Goal: Task Accomplishment & Management: Use online tool/utility

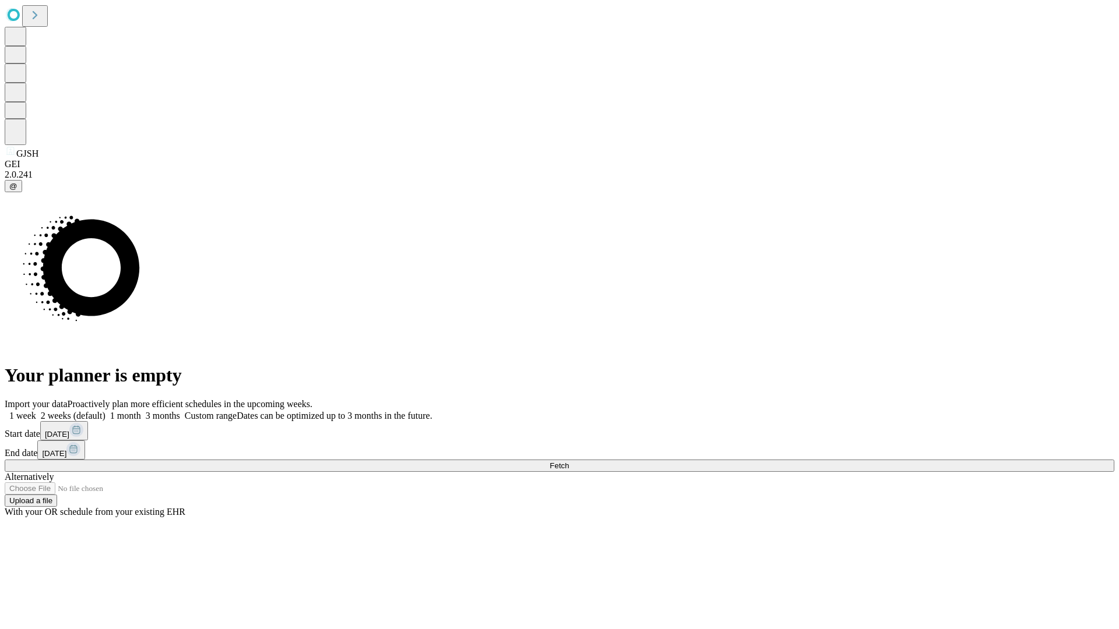
click at [569, 461] on span "Fetch" at bounding box center [558, 465] width 19 height 9
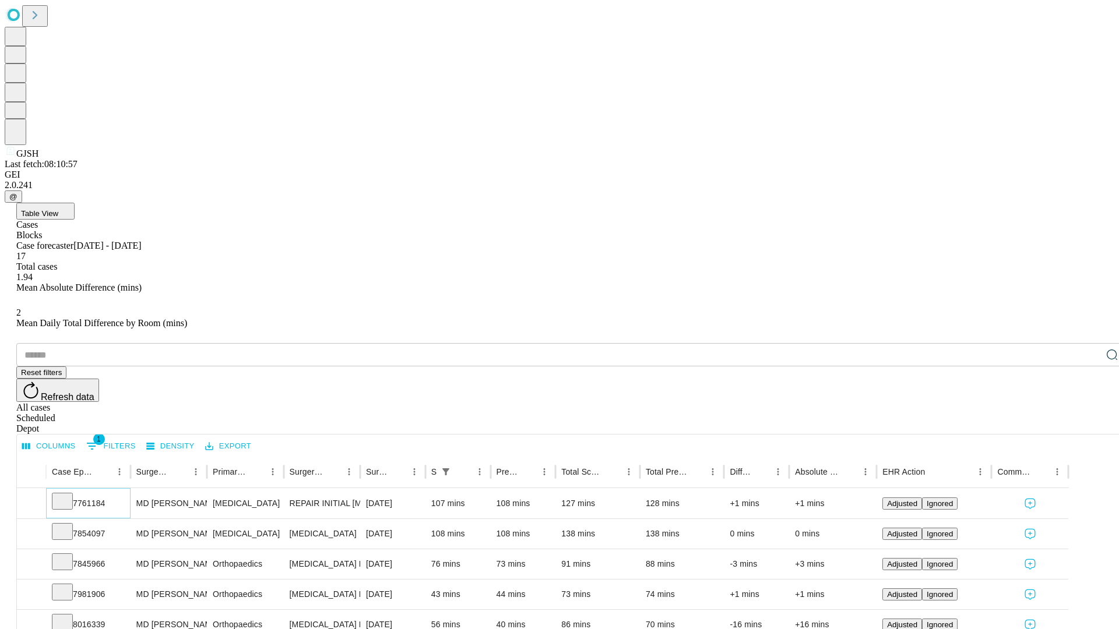
click at [68, 495] on icon at bounding box center [63, 501] width 12 height 12
